Goal: Task Accomplishment & Management: Use online tool/utility

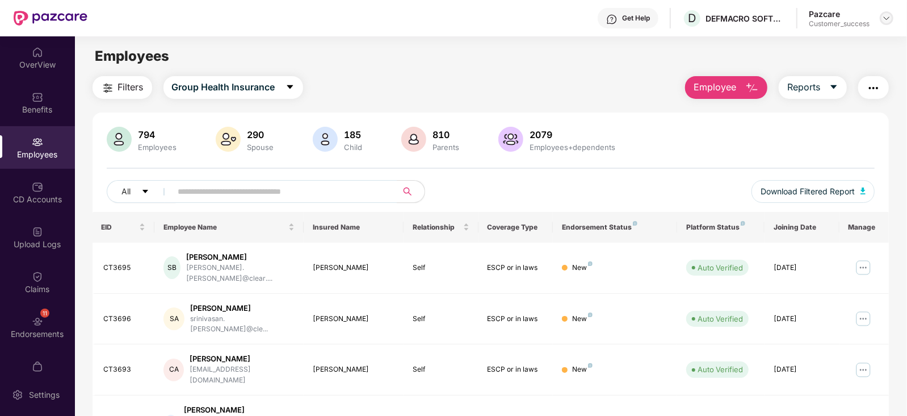
click at [891, 16] on div at bounding box center [887, 18] width 14 height 14
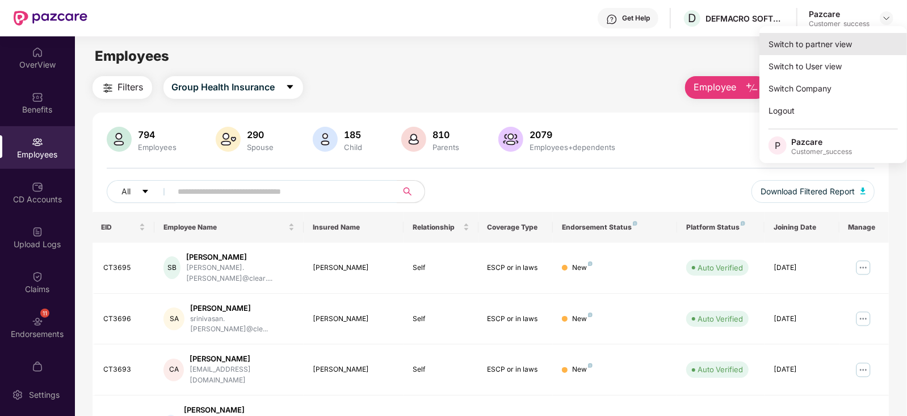
click at [853, 38] on div "Switch to partner view" at bounding box center [834, 44] width 148 height 22
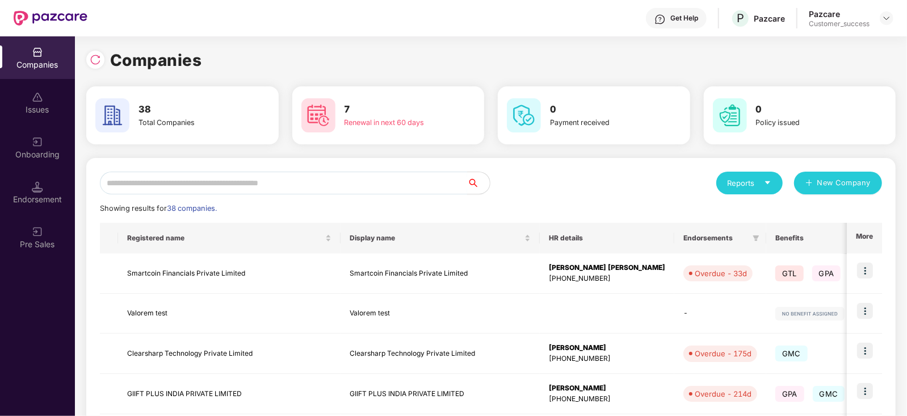
click at [278, 185] on input "text" at bounding box center [283, 182] width 367 height 23
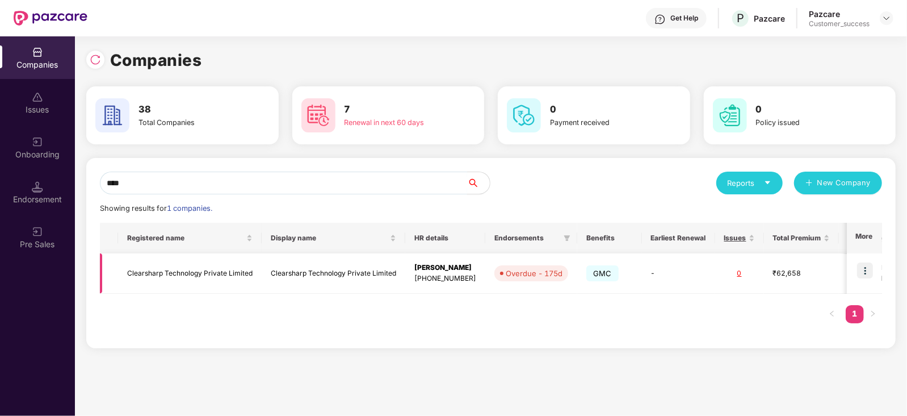
type input "****"
click at [866, 269] on img at bounding box center [865, 270] width 16 height 16
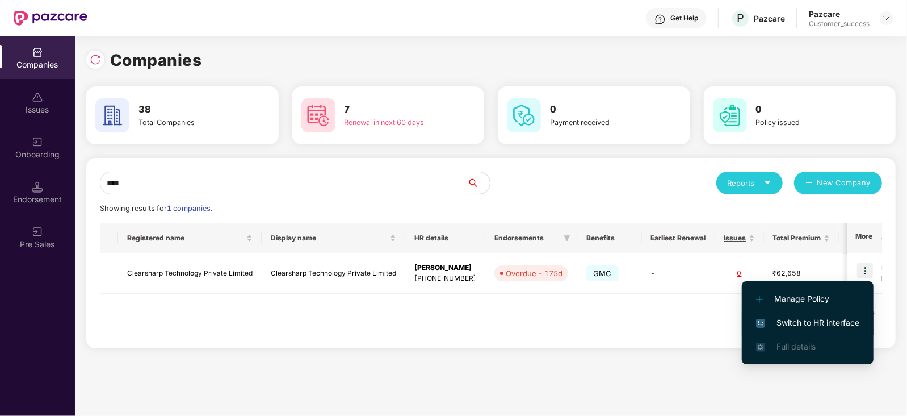
click at [829, 323] on span "Switch to HR interface" at bounding box center [807, 322] width 103 height 12
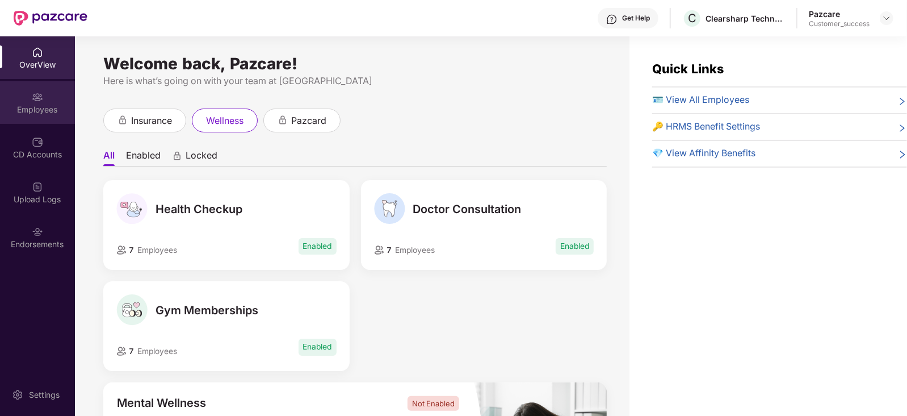
click at [35, 106] on div "Employees" at bounding box center [37, 109] width 75 height 11
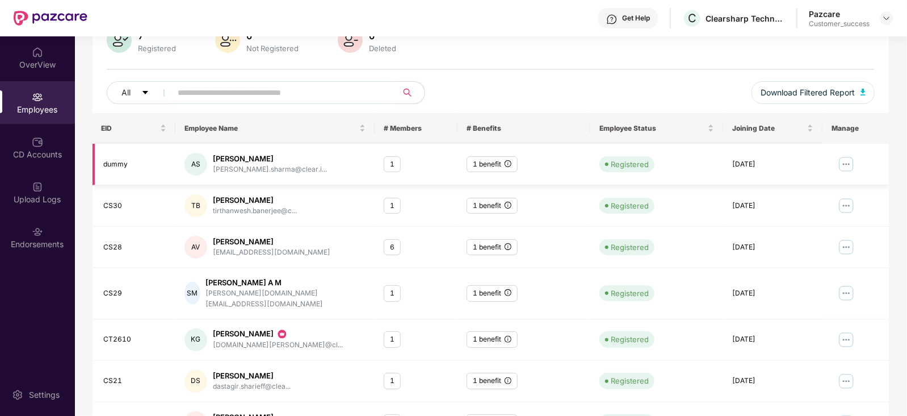
scroll to position [99, 0]
click at [798, 91] on span "Download Filtered Report" at bounding box center [808, 92] width 94 height 12
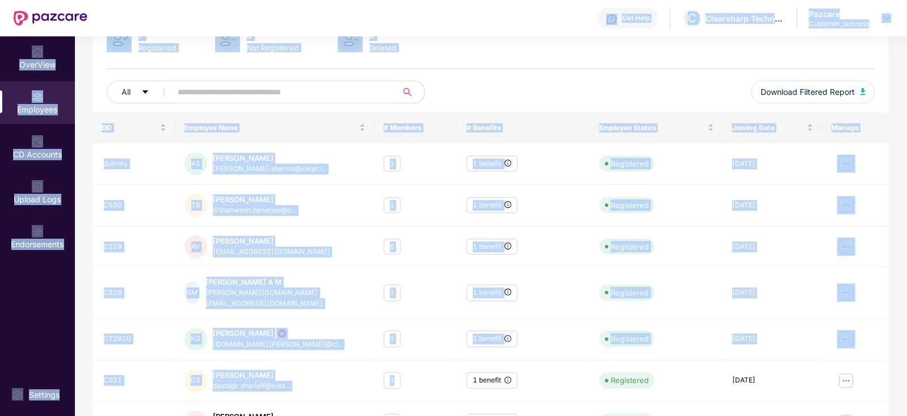
drag, startPoint x: 553, startPoint y: -62, endPoint x: 489, endPoint y: -56, distance: 63.8
click at [489, 0] on html "Get Help C Clearsharp Technology Private Limited Pazcare Customer_success OverV…" at bounding box center [453, 208] width 907 height 416
click at [889, 15] on img at bounding box center [886, 18] width 9 height 9
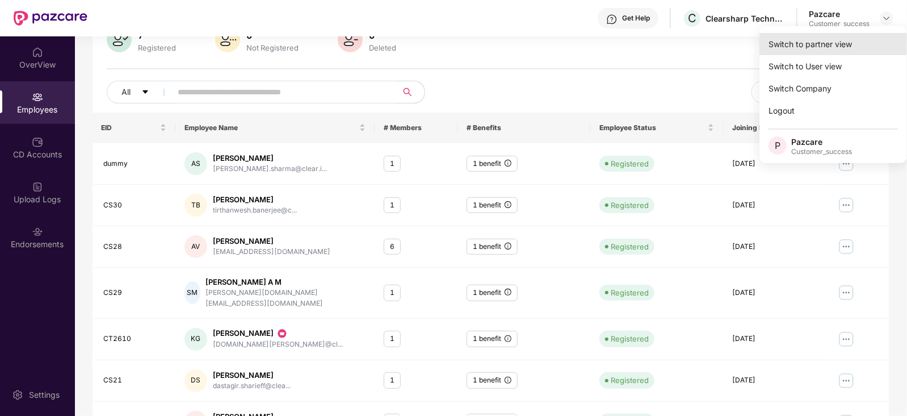
click at [840, 35] on div "Switch to partner view" at bounding box center [834, 44] width 148 height 22
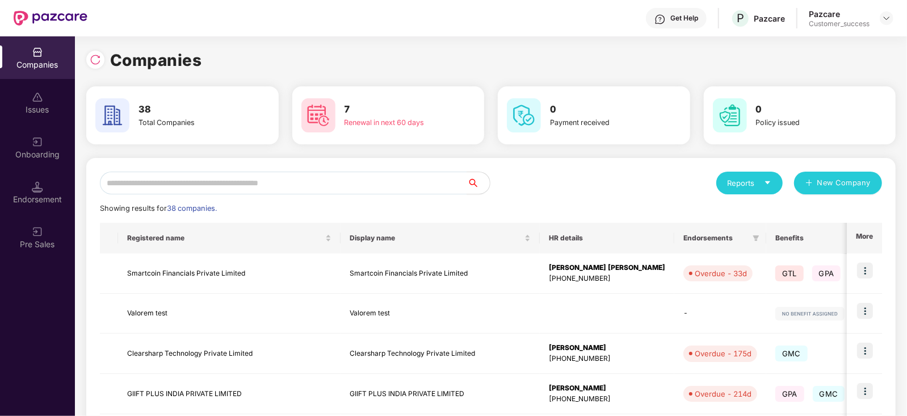
click at [35, 165] on div "Onboarding" at bounding box center [37, 147] width 75 height 43
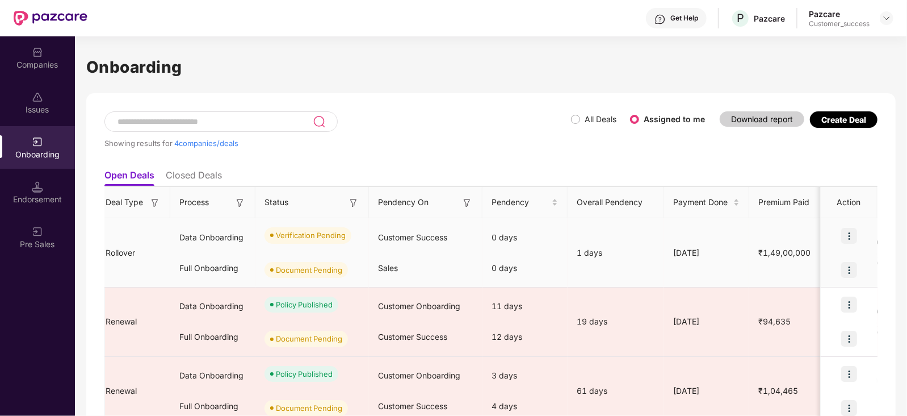
scroll to position [0, 0]
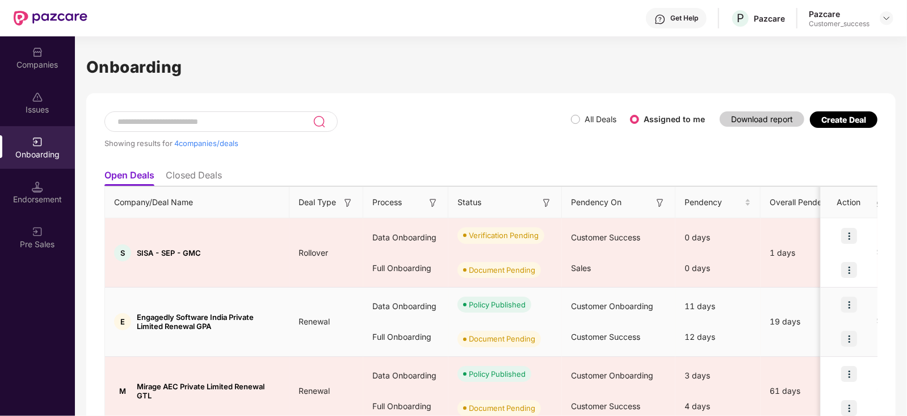
click at [446, 319] on div "Data Onboarding" at bounding box center [405, 306] width 85 height 31
